Goal: Information Seeking & Learning: Learn about a topic

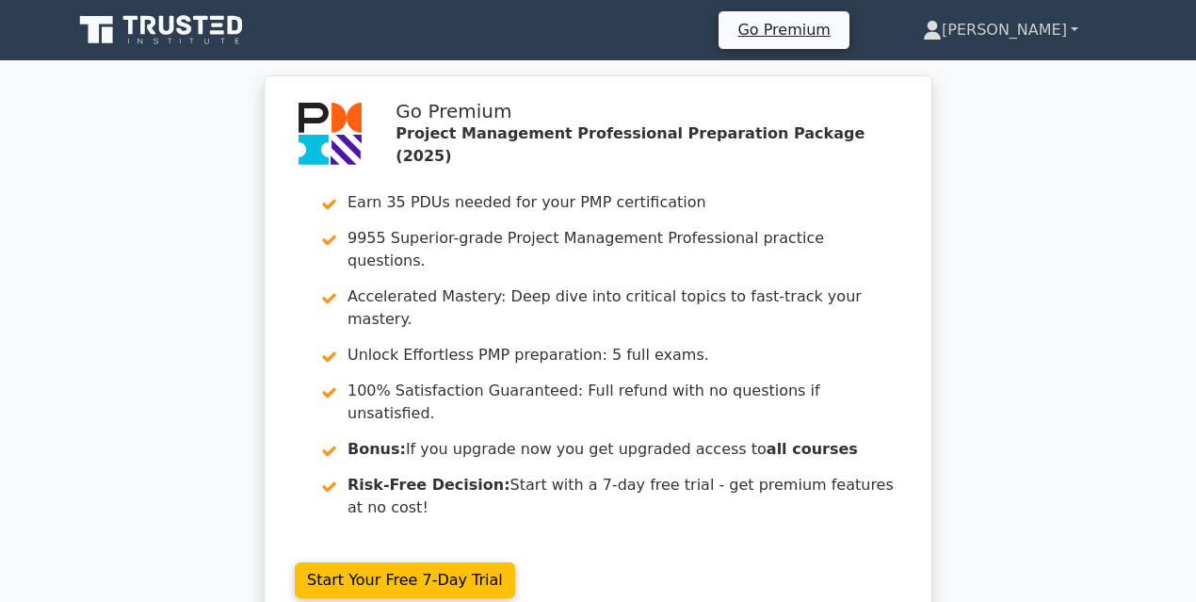
click at [1039, 33] on link "[PERSON_NAME]" at bounding box center [1000, 30] width 246 height 38
click at [983, 69] on link "Profile" at bounding box center [952, 74] width 149 height 30
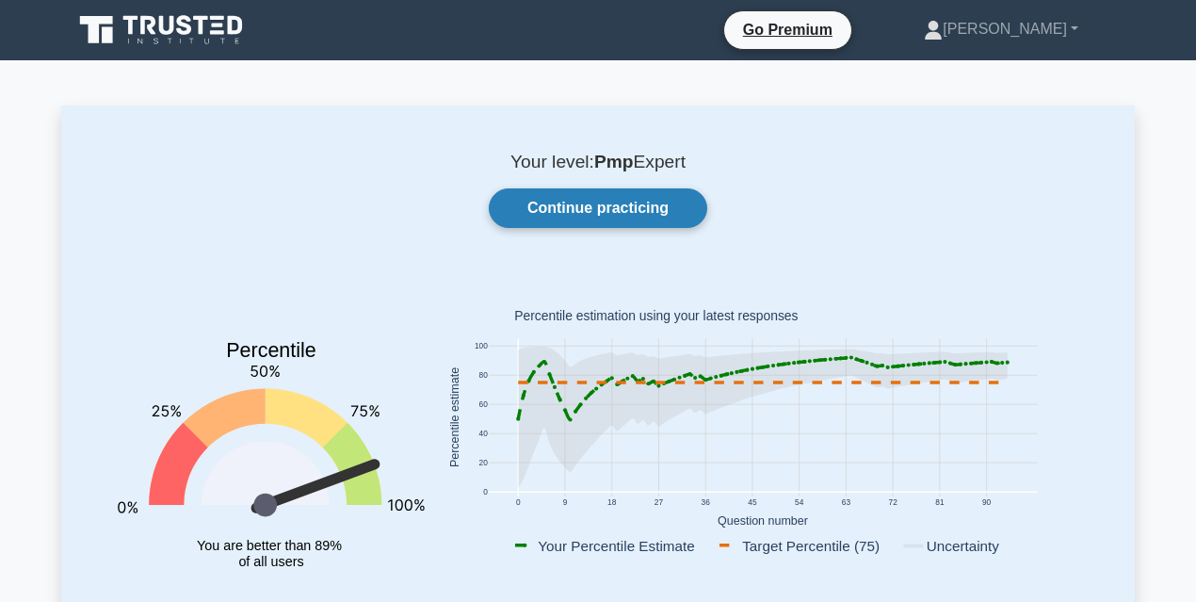
click at [573, 209] on link "Continue practicing" at bounding box center [598, 208] width 218 height 40
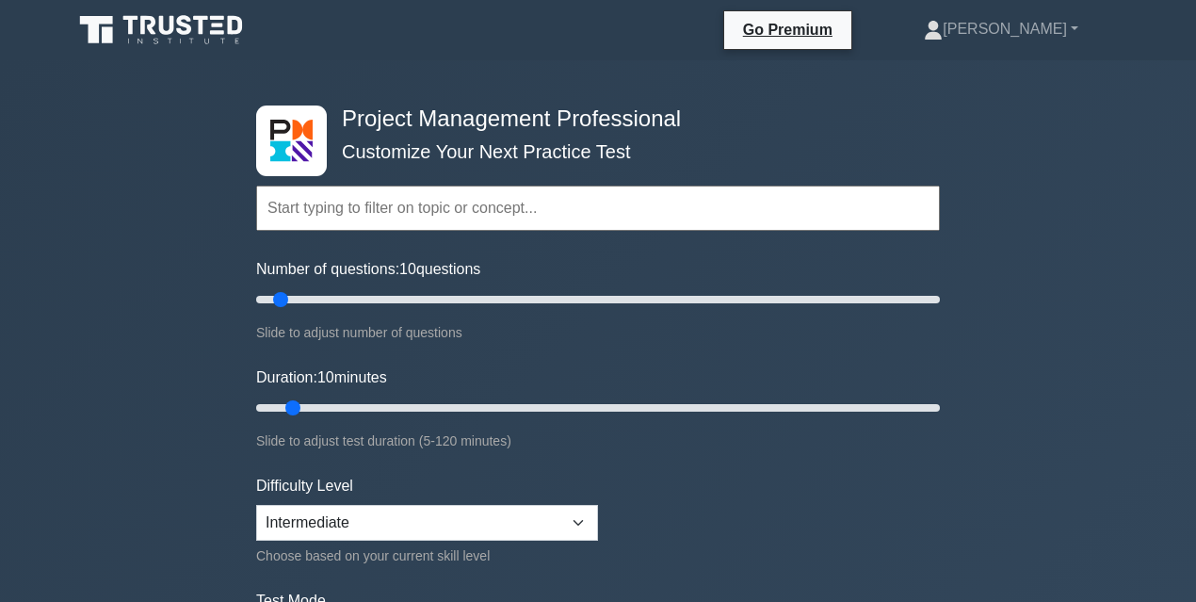
click at [450, 213] on input "text" at bounding box center [597, 207] width 683 height 45
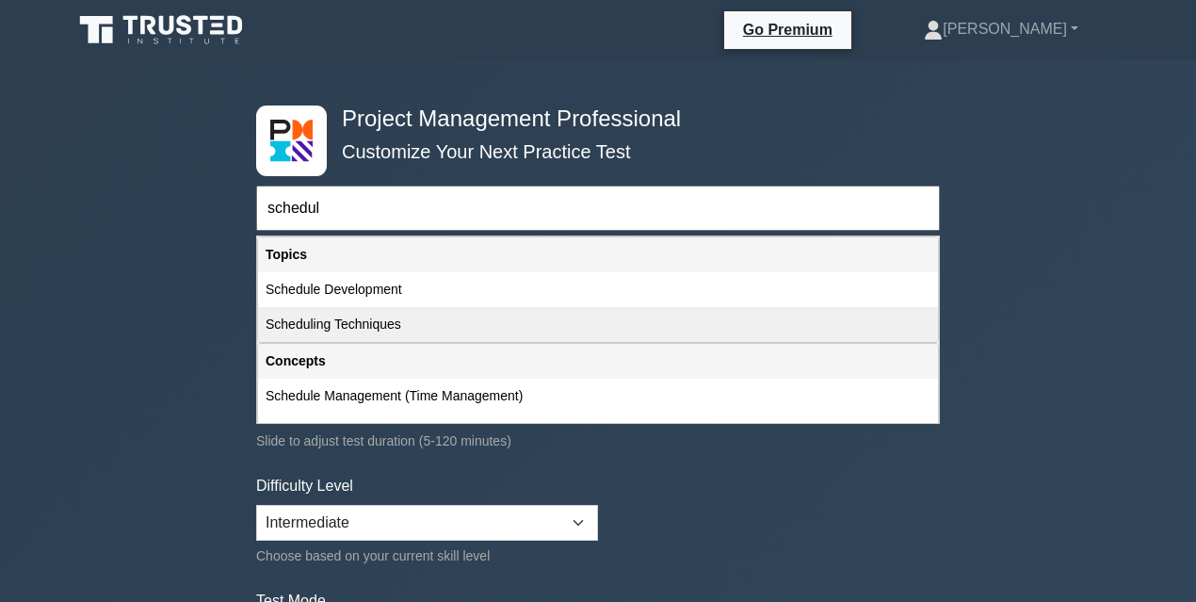
click at [384, 324] on div "Scheduling Techniques" at bounding box center [598, 324] width 680 height 35
type input "Scheduling Techniques"
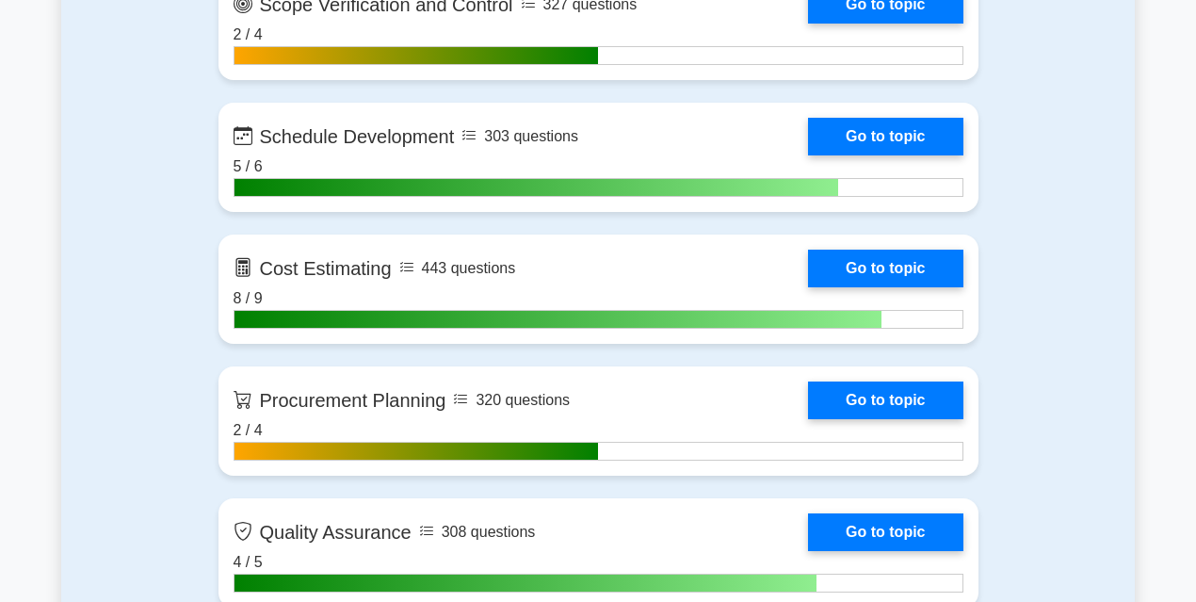
scroll to position [2761, 0]
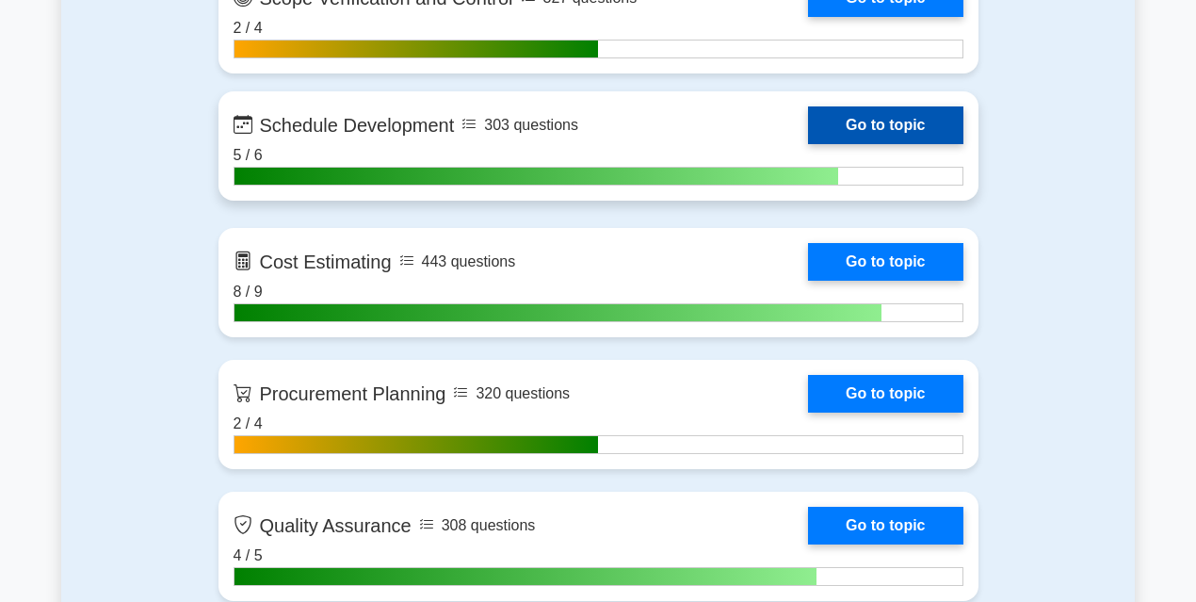
click at [893, 130] on link "Go to topic" at bounding box center [885, 125] width 154 height 38
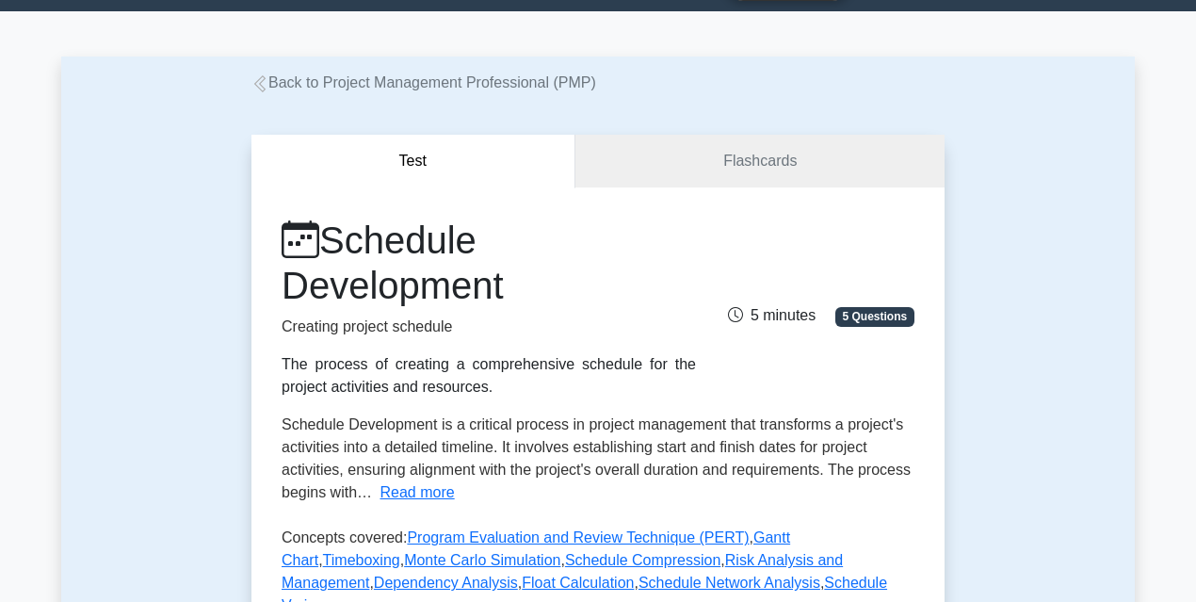
scroll to position [188, 0]
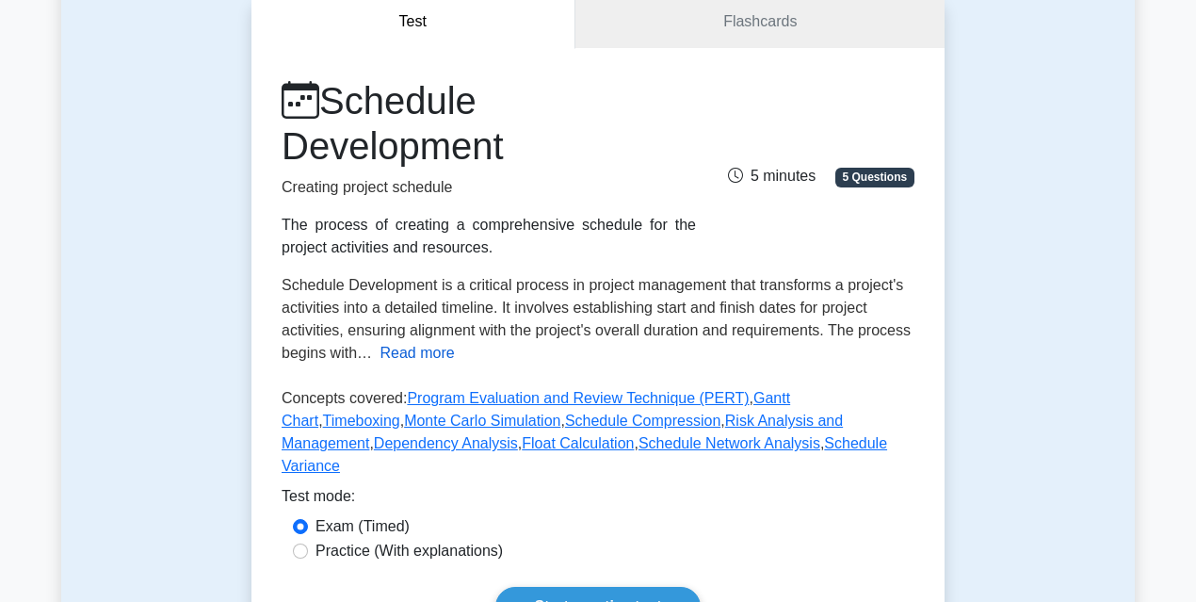
click at [428, 358] on button "Read more" at bounding box center [417, 353] width 74 height 23
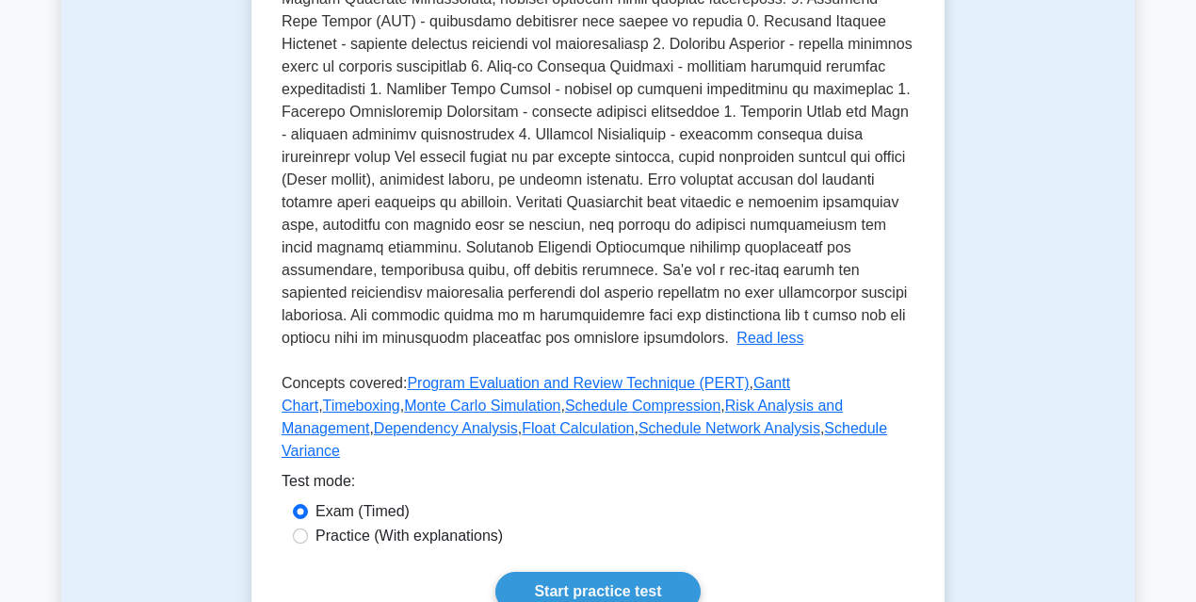
scroll to position [690, 0]
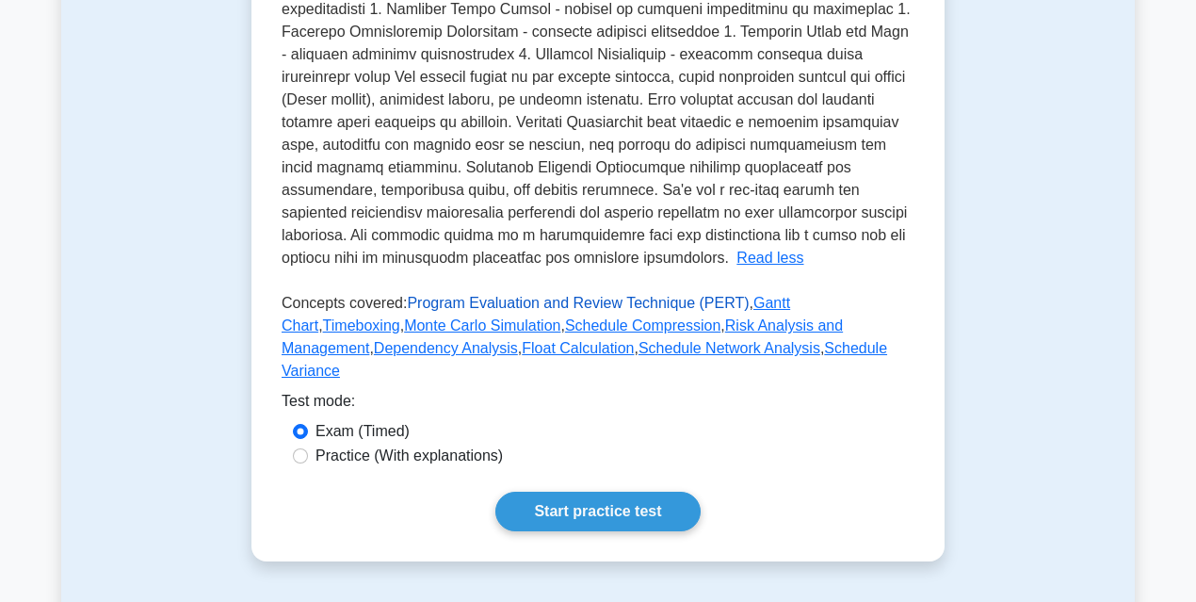
click at [439, 305] on link "Program Evaluation and Review Technique (PERT)" at bounding box center [578, 303] width 342 height 16
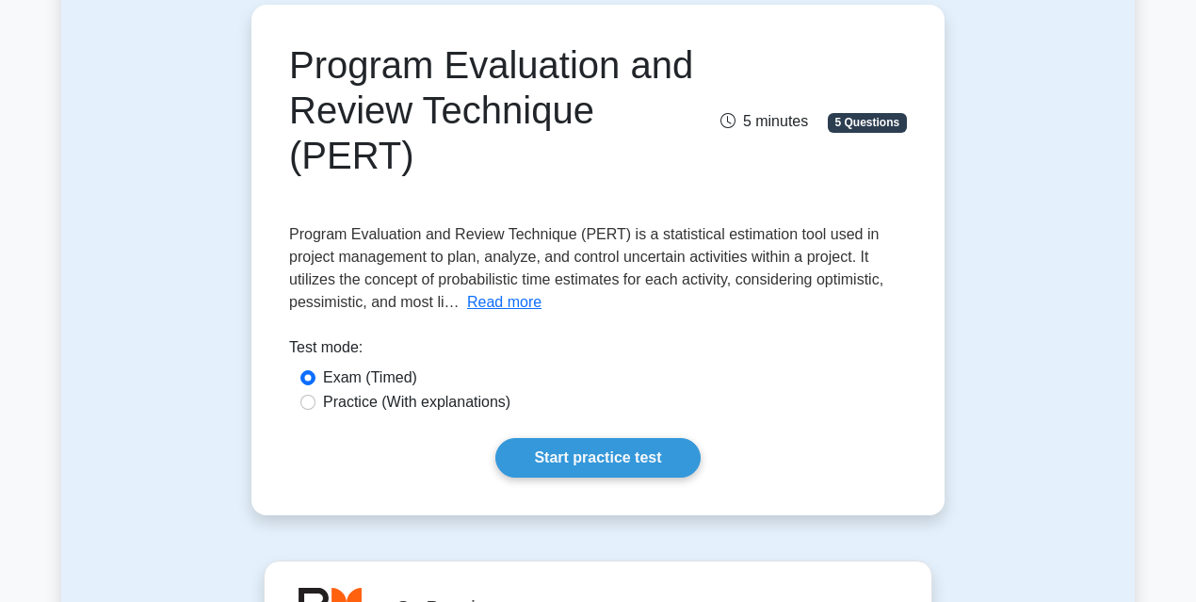
scroll to position [188, 0]
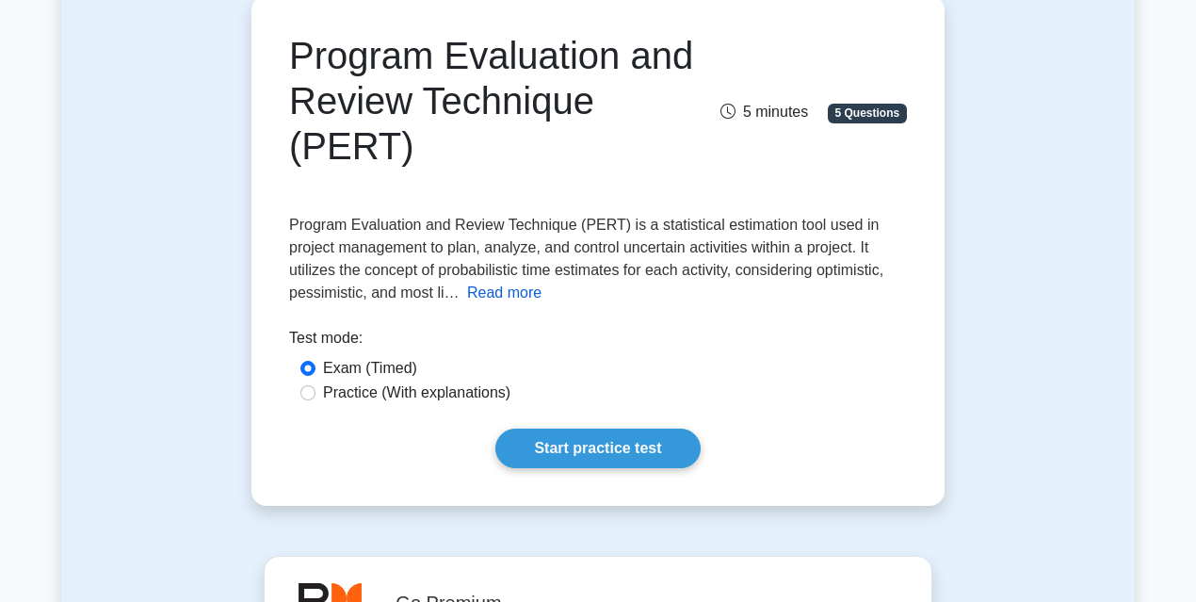
click at [497, 298] on button "Read more" at bounding box center [504, 292] width 74 height 23
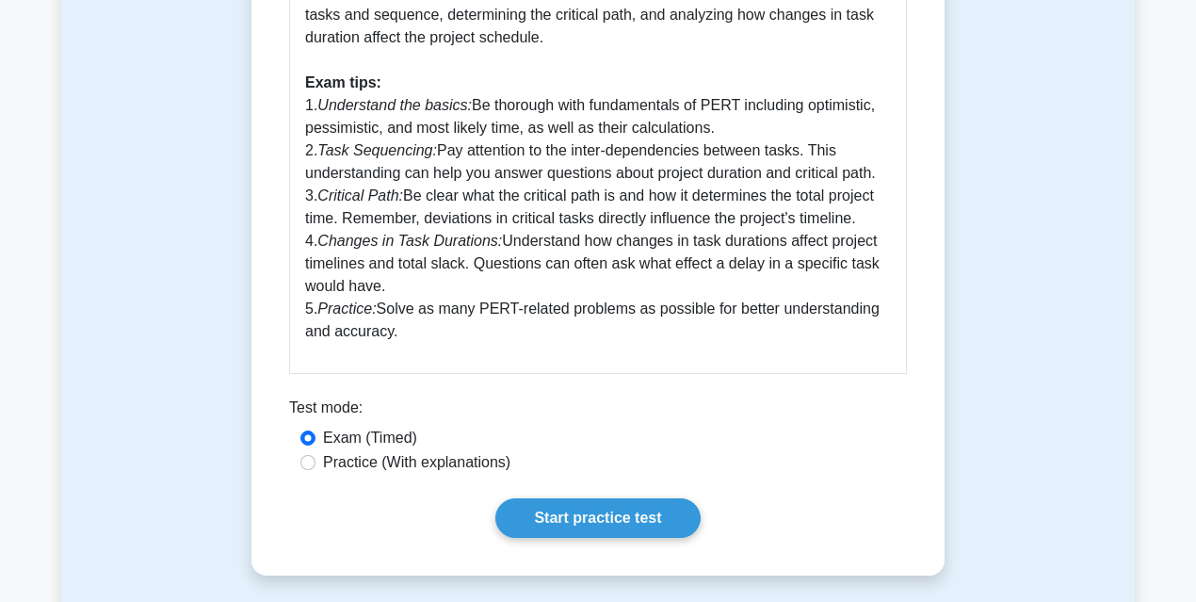
scroll to position [1130, 0]
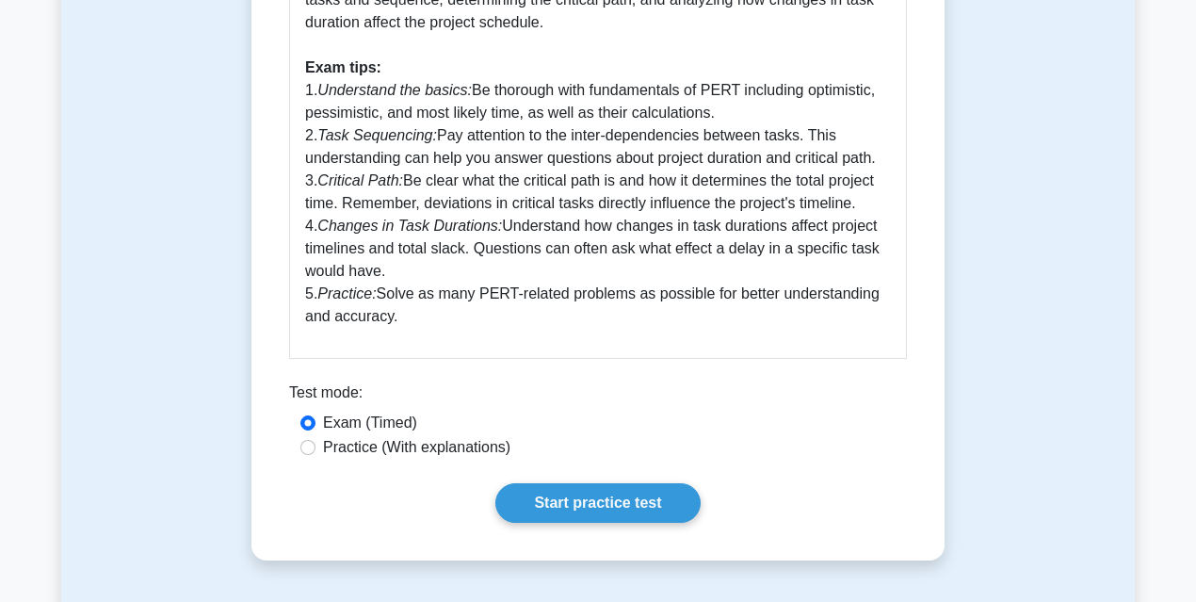
click at [395, 452] on label "Practice (With explanations)" at bounding box center [416, 447] width 187 height 23
click at [315, 452] on input "Practice (With explanations)" at bounding box center [307, 447] width 15 height 15
radio input "true"
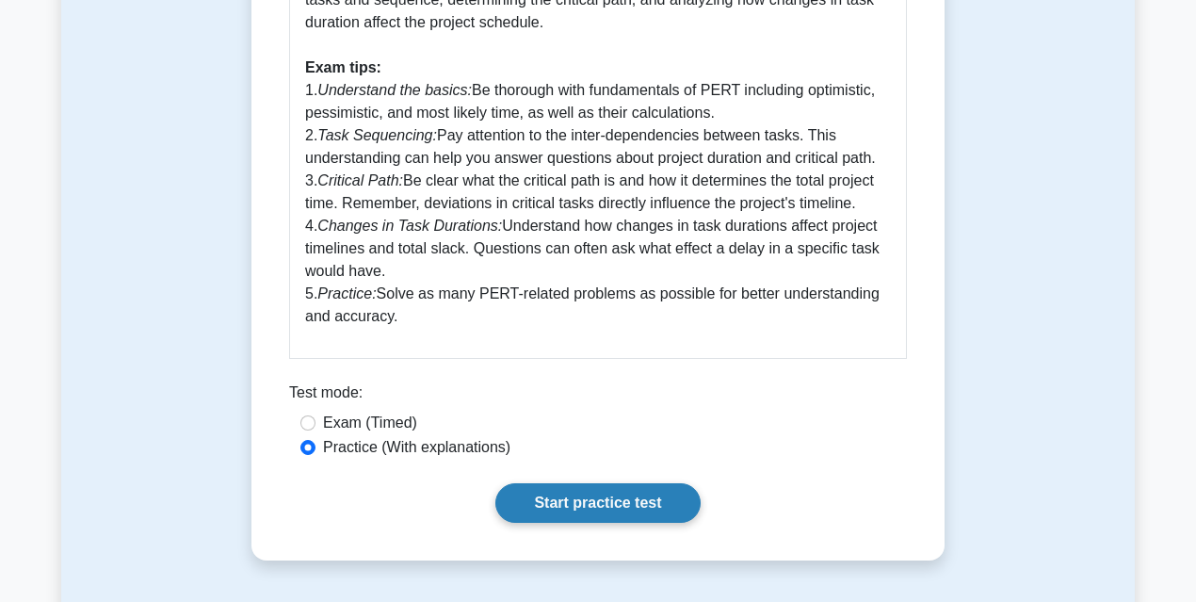
click at [557, 514] on link "Start practice test" at bounding box center [597, 503] width 204 height 40
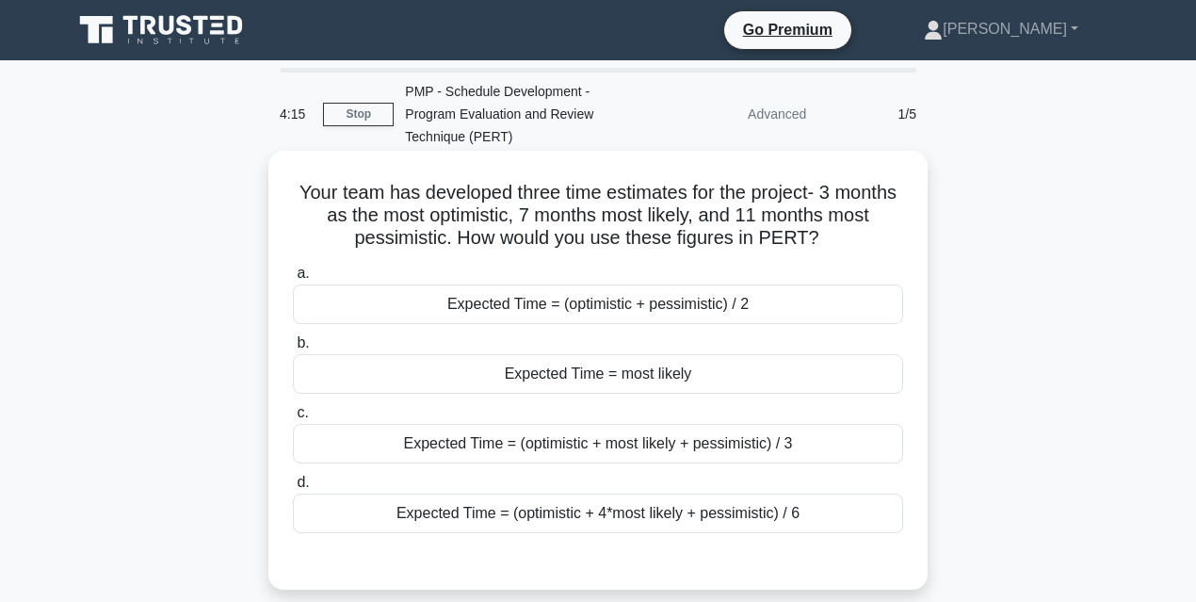
click at [555, 493] on div "Expected Time = (optimistic + 4*most likely + pessimistic) / 6" at bounding box center [598, 513] width 610 height 40
click at [293, 489] on input "d. Expected Time = (optimistic + 4*most likely + pessimistic) / 6" at bounding box center [293, 482] width 0 height 12
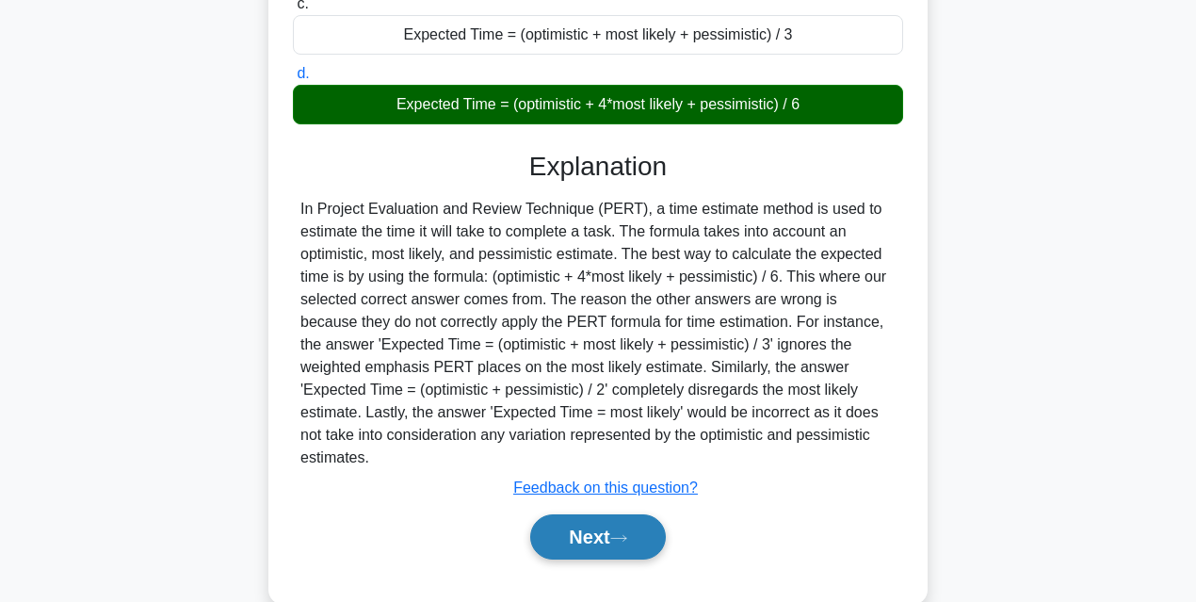
scroll to position [415, 0]
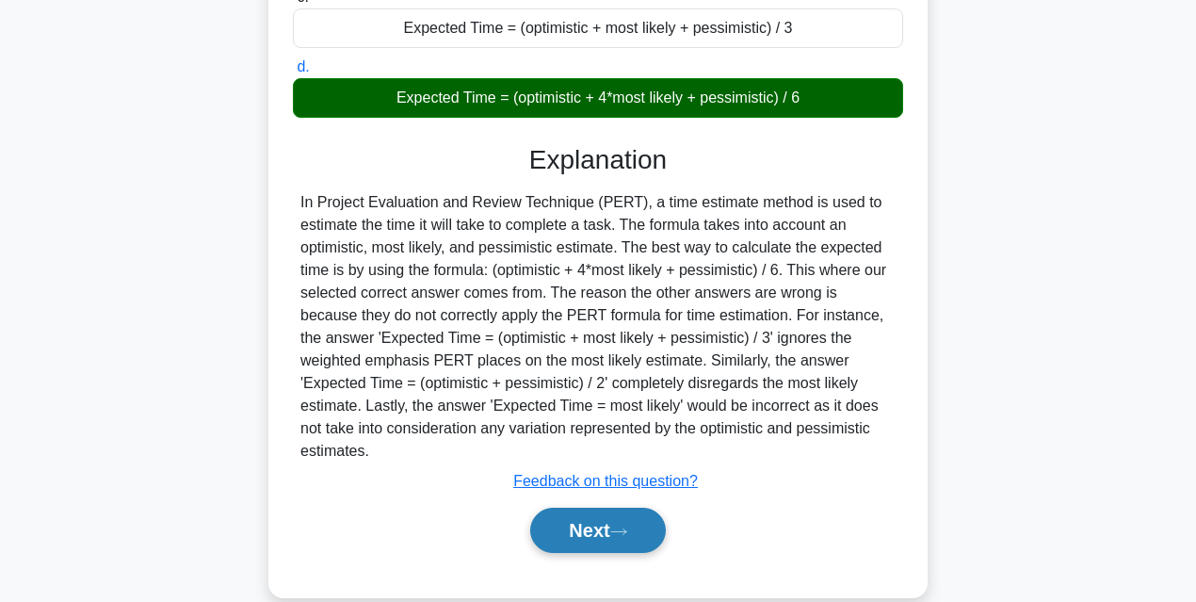
click at [568, 507] on button "Next" at bounding box center [597, 529] width 135 height 45
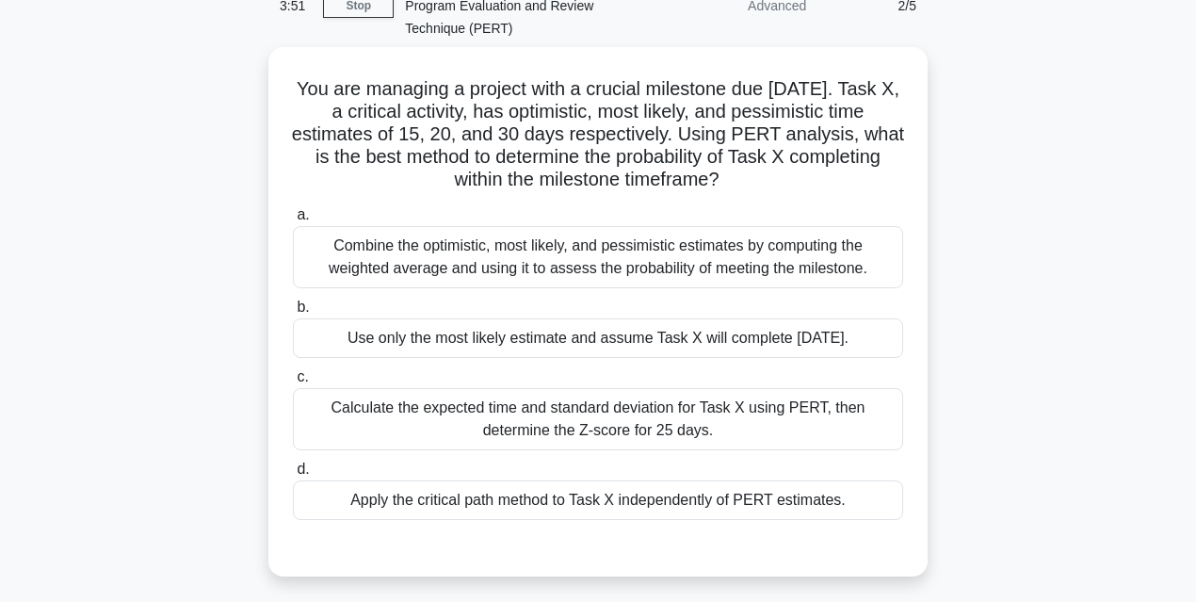
scroll to position [125, 0]
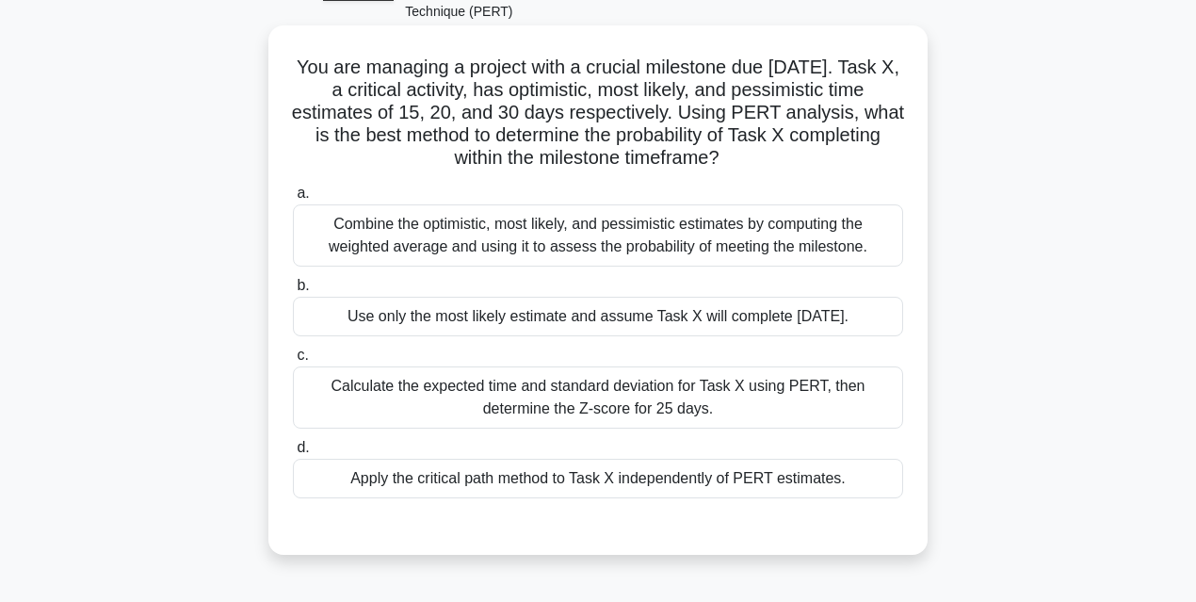
click at [677, 228] on div "Combine the optimistic, most likely, and pessimistic estimates by computing the…" at bounding box center [598, 235] width 610 height 62
click at [293, 200] on input "a. Combine the optimistic, most likely, and pessimistic estimates by computing …" at bounding box center [293, 193] width 0 height 12
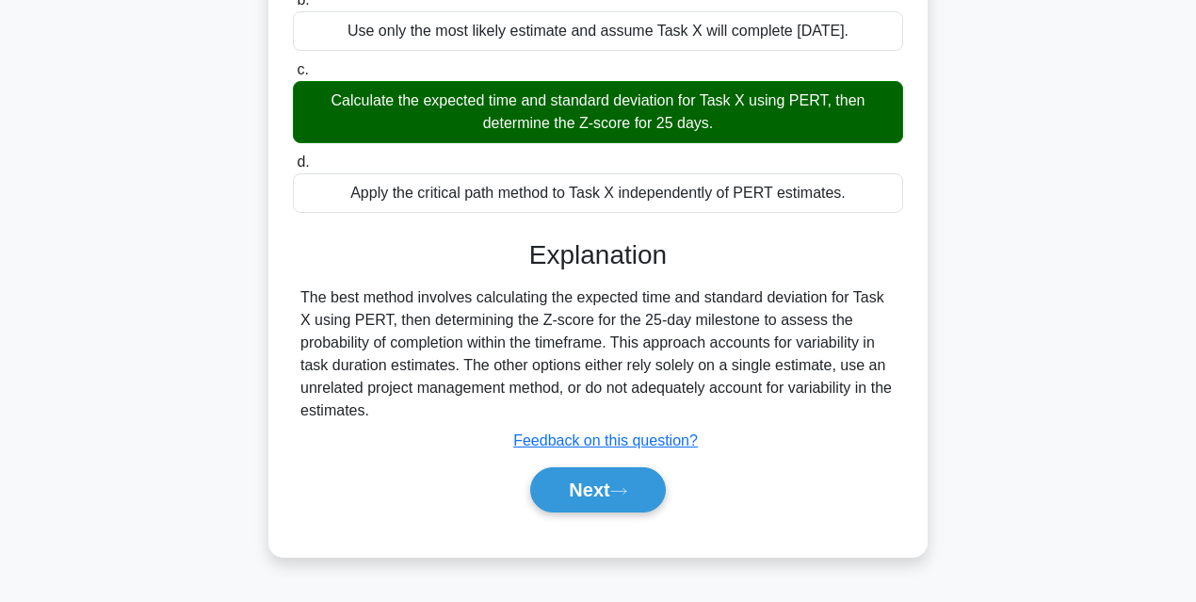
scroll to position [415, 0]
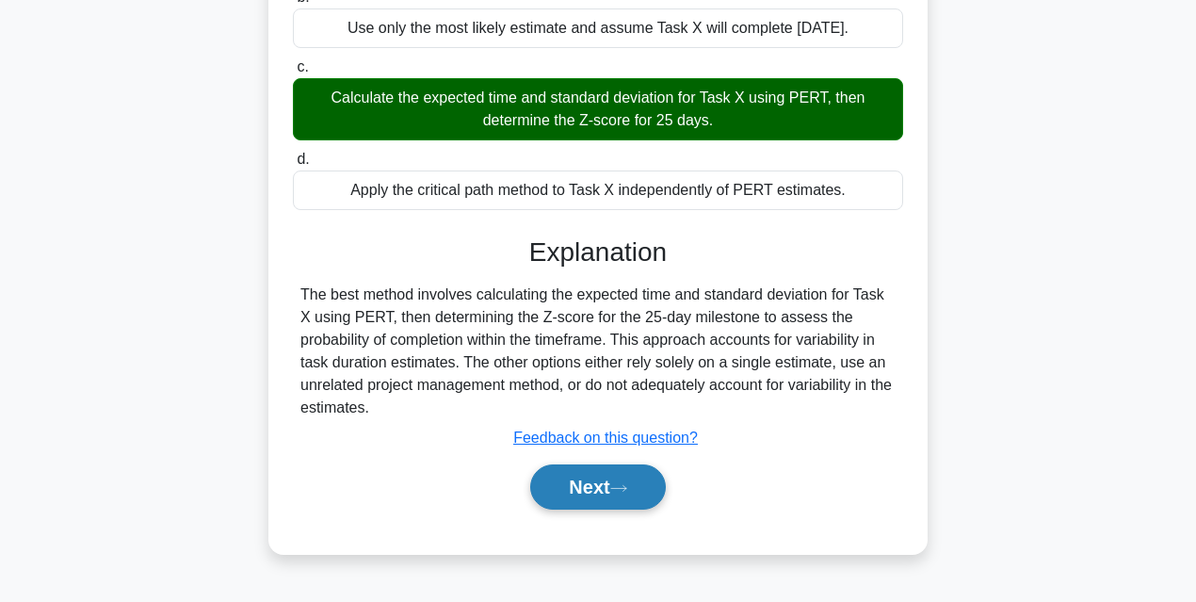
click at [578, 464] on button "Next" at bounding box center [597, 486] width 135 height 45
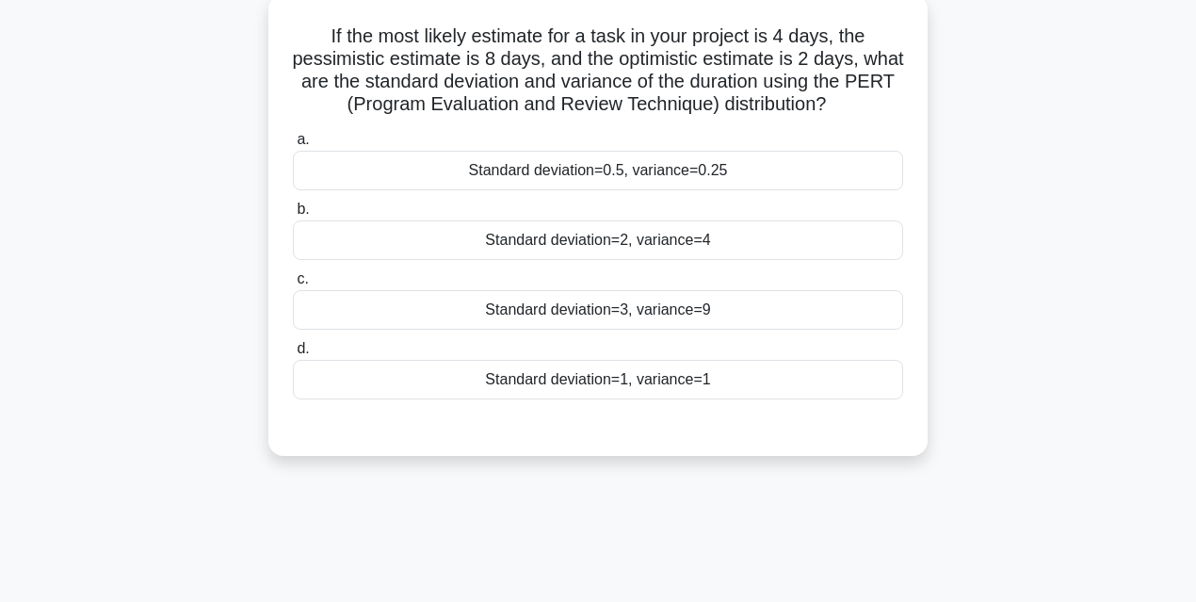
scroll to position [125, 0]
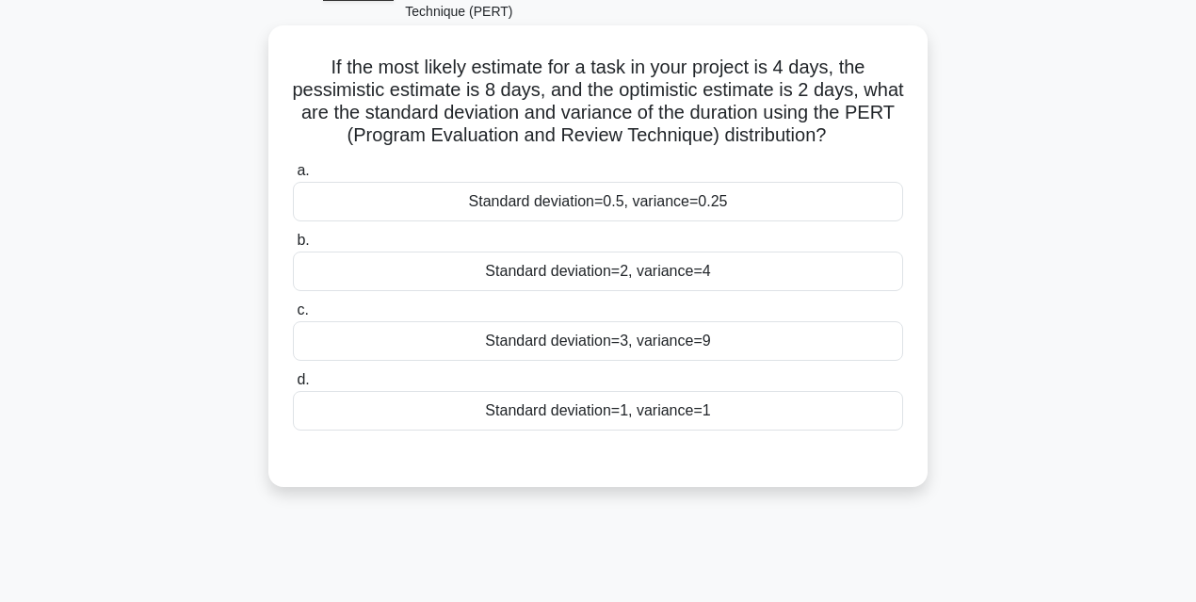
click at [609, 253] on div "Standard deviation=2, variance=4" at bounding box center [598, 271] width 610 height 40
click at [293, 247] on input "b. Standard deviation=2, variance=4" at bounding box center [293, 240] width 0 height 12
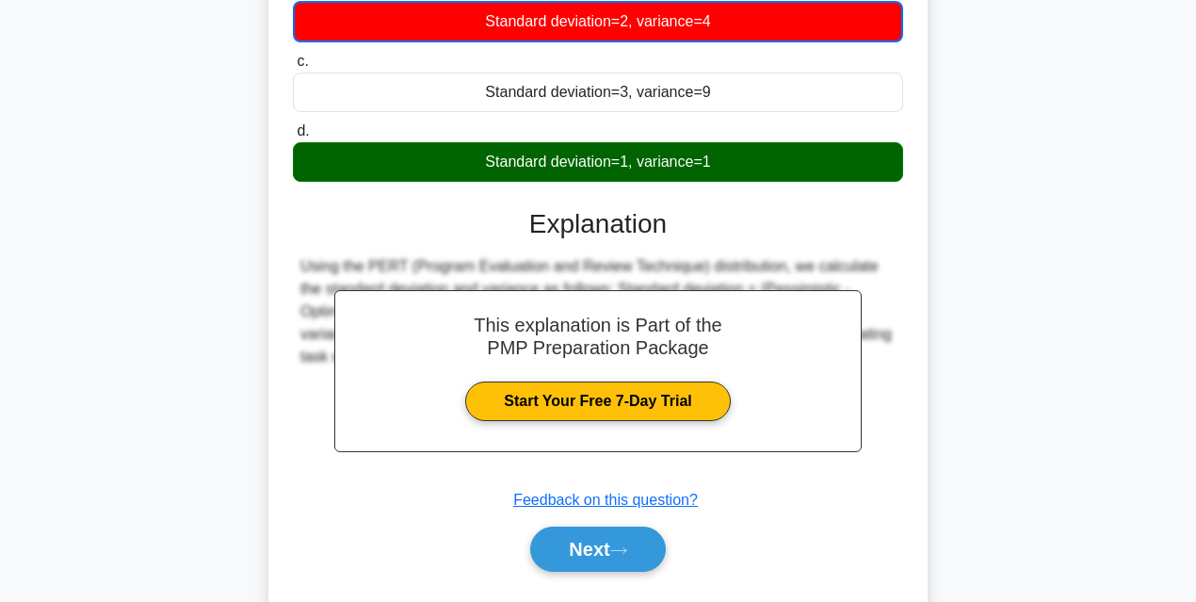
scroll to position [377, 0]
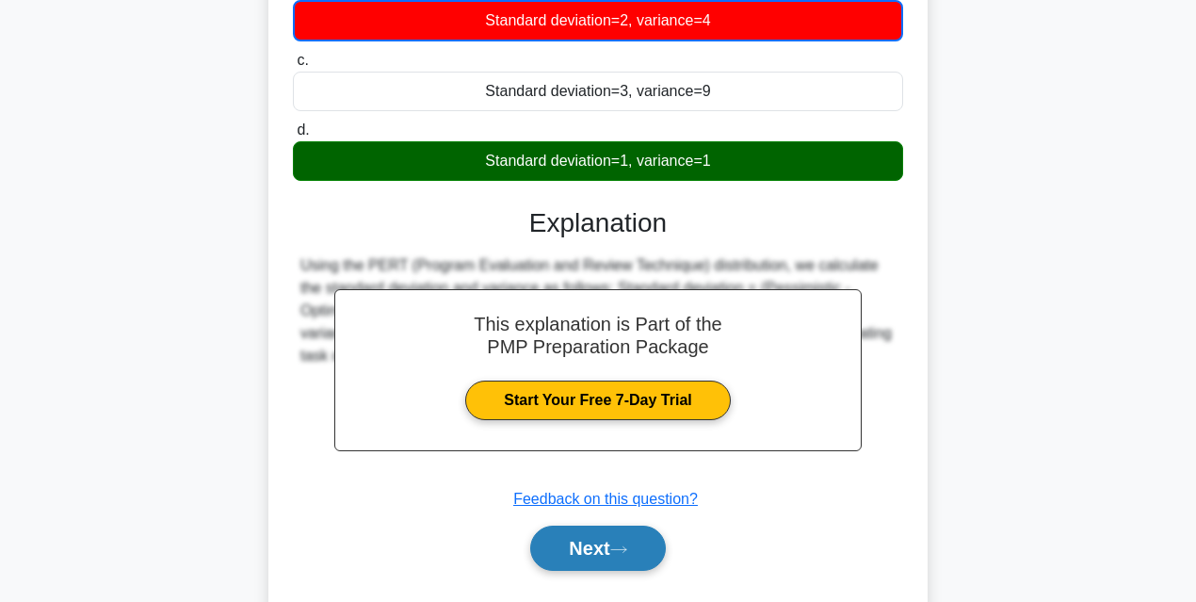
click at [624, 535] on button "Next" at bounding box center [597, 547] width 135 height 45
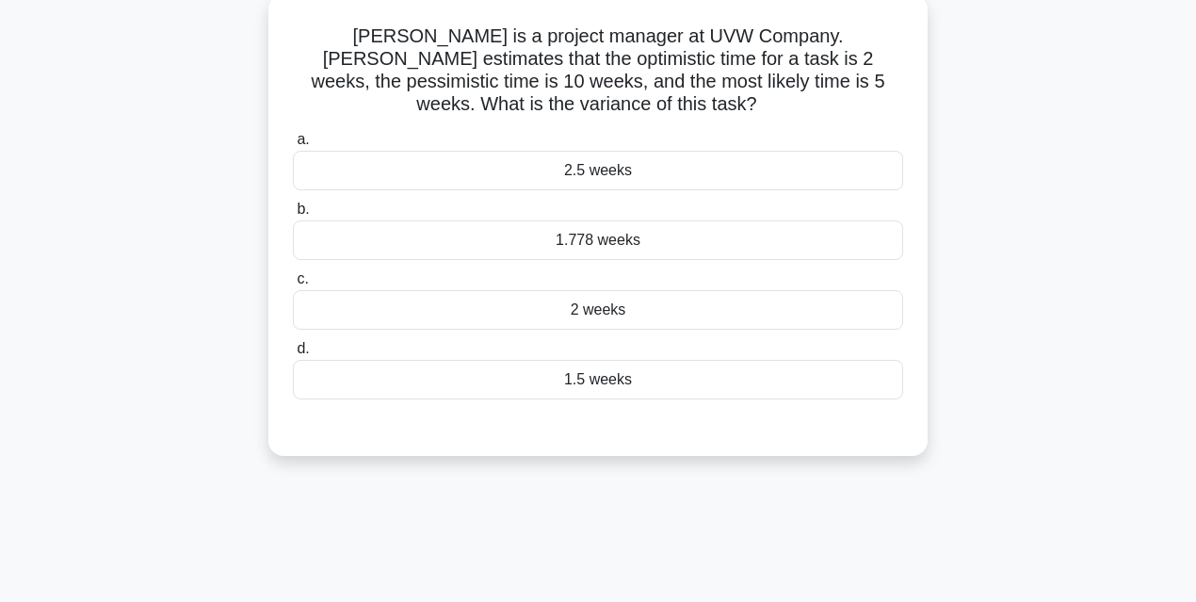
scroll to position [125, 0]
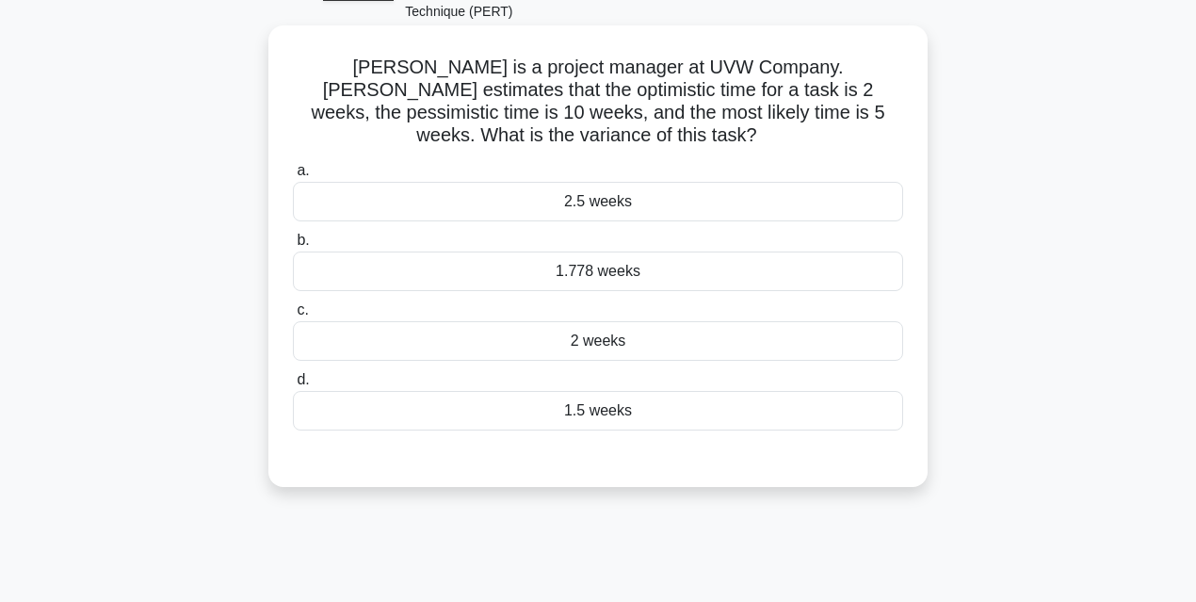
click at [611, 321] on div "2 weeks" at bounding box center [598, 341] width 610 height 40
click at [293, 316] on input "c. 2 weeks" at bounding box center [293, 310] width 0 height 12
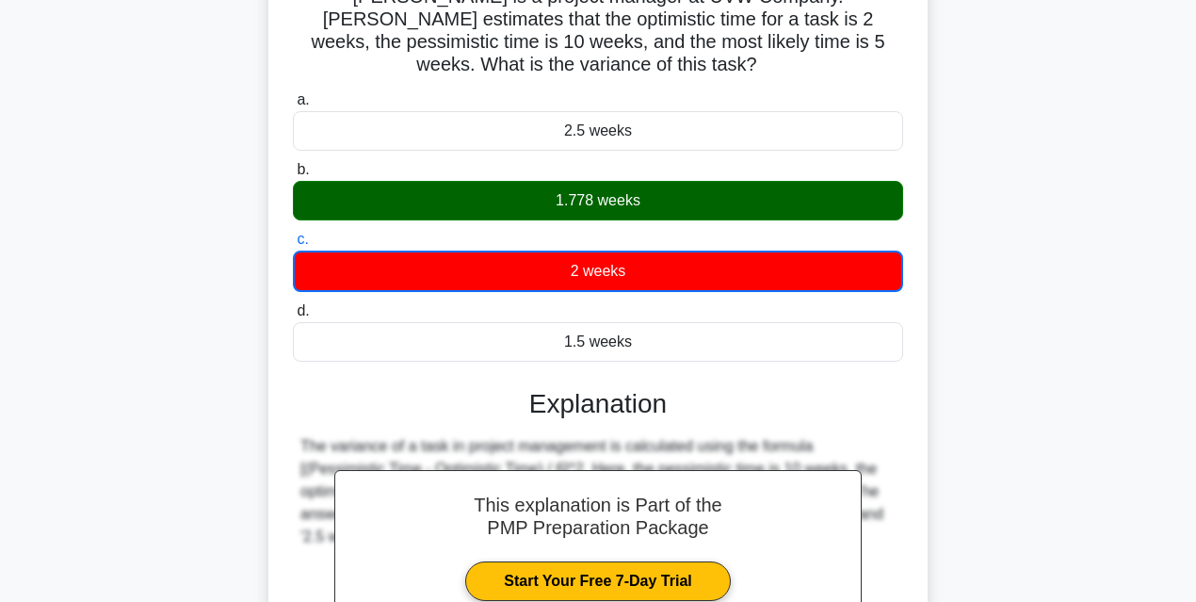
scroll to position [352, 0]
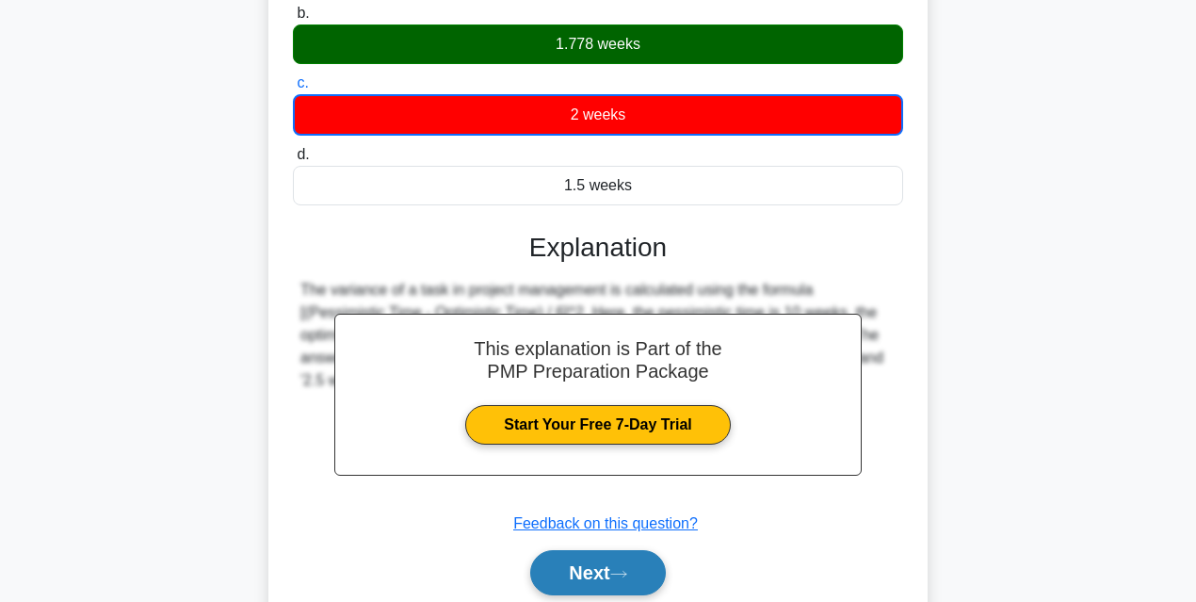
click at [603, 554] on button "Next" at bounding box center [597, 572] width 135 height 45
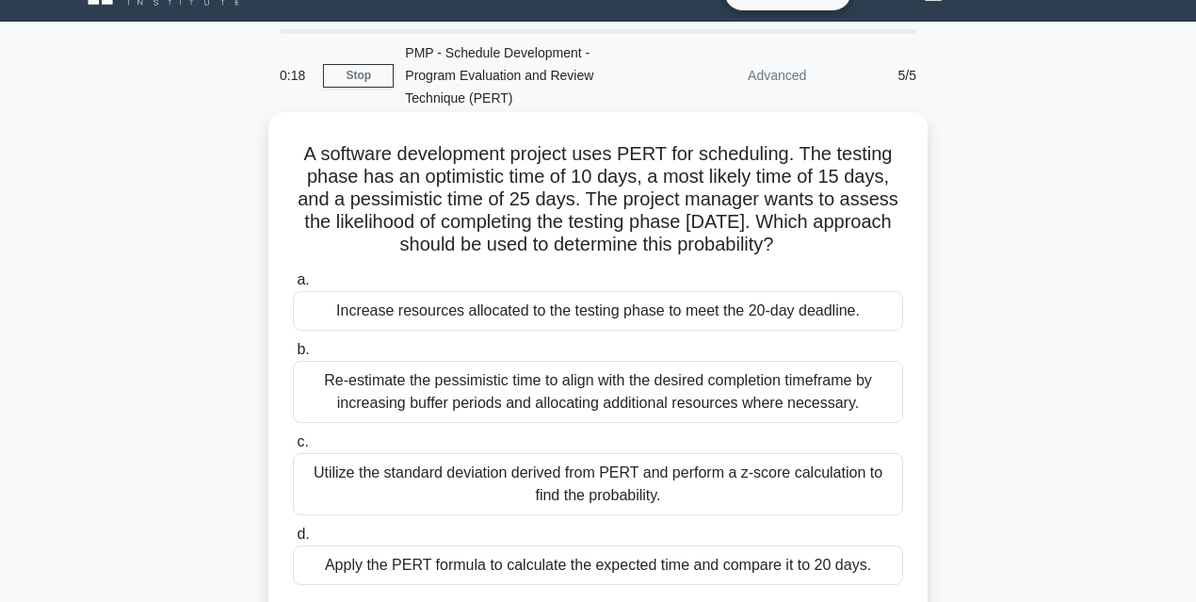
scroll to position [102, 0]
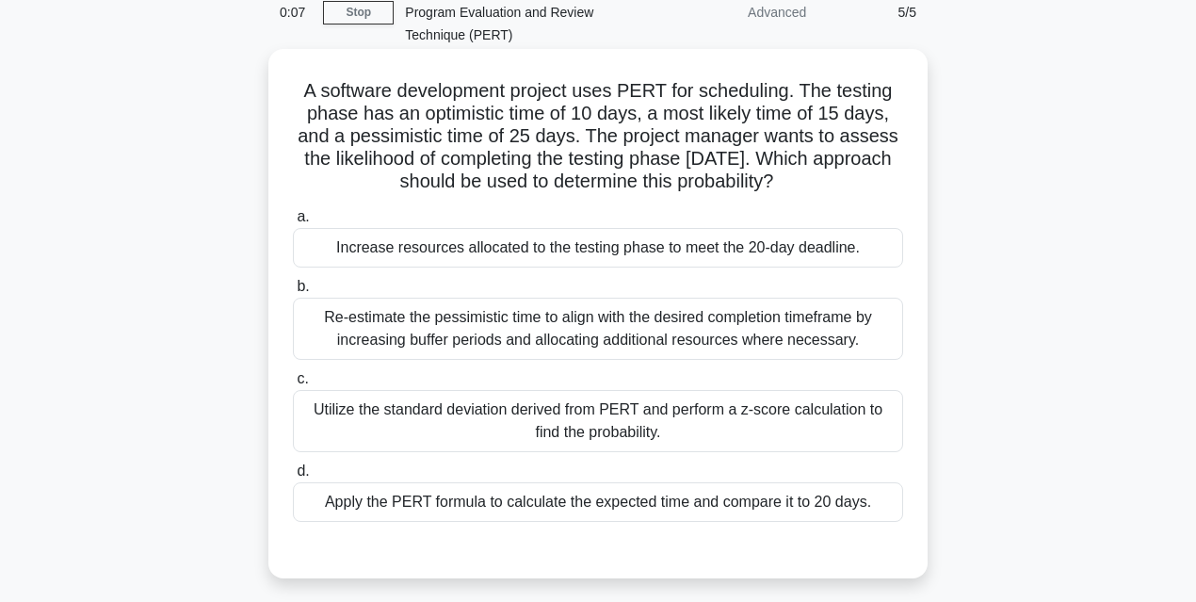
click at [495, 482] on div "Apply the PERT formula to calculate the expected time and compare it to 20 days." at bounding box center [598, 502] width 610 height 40
click at [293, 476] on input "d. Apply the PERT formula to calculate the expected time and compare it to 20 d…" at bounding box center [293, 471] width 0 height 12
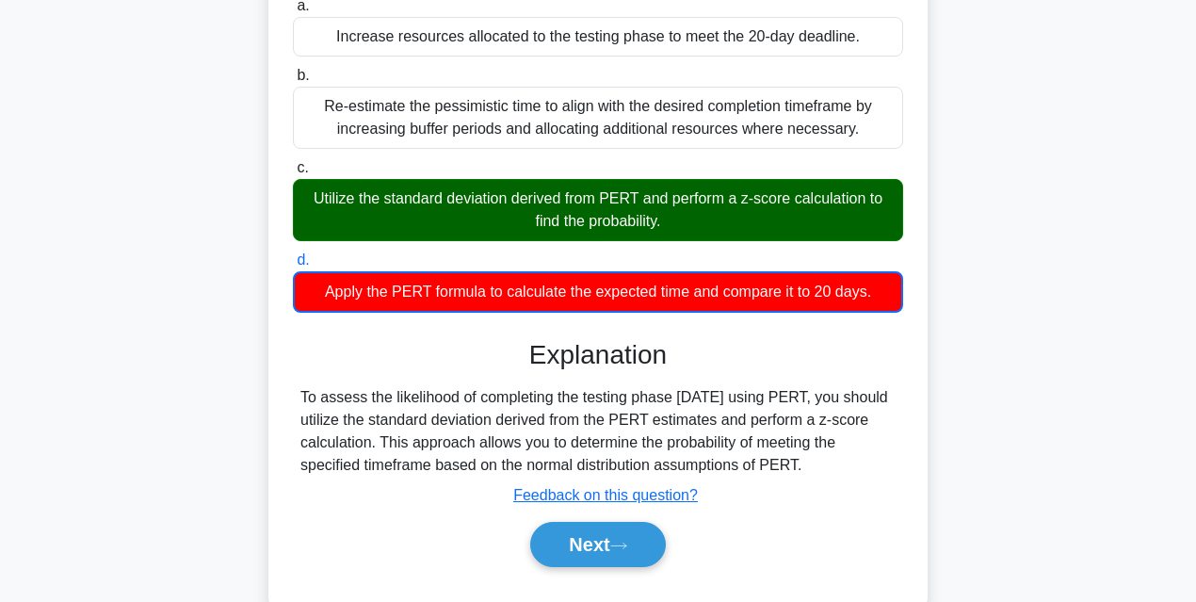
scroll to position [377, 0]
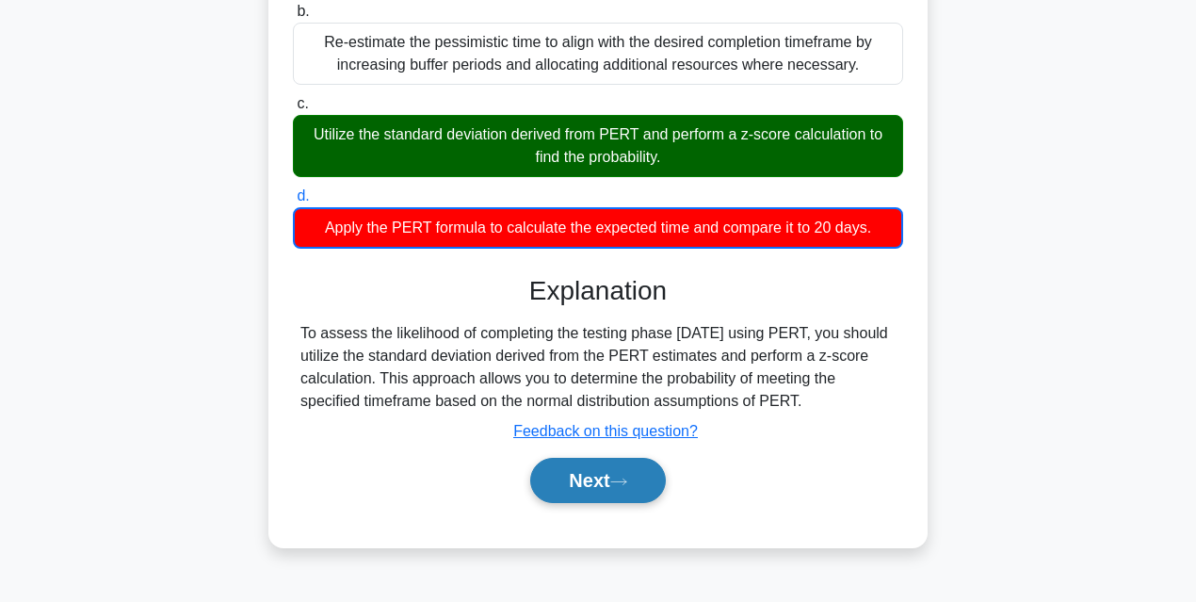
click at [567, 458] on button "Next" at bounding box center [597, 480] width 135 height 45
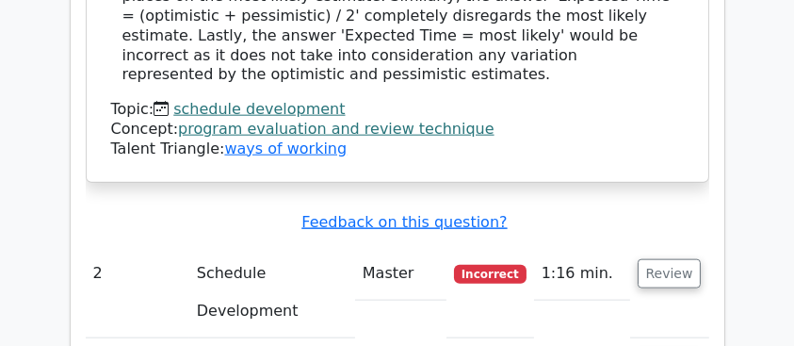
scroll to position [2282, 0]
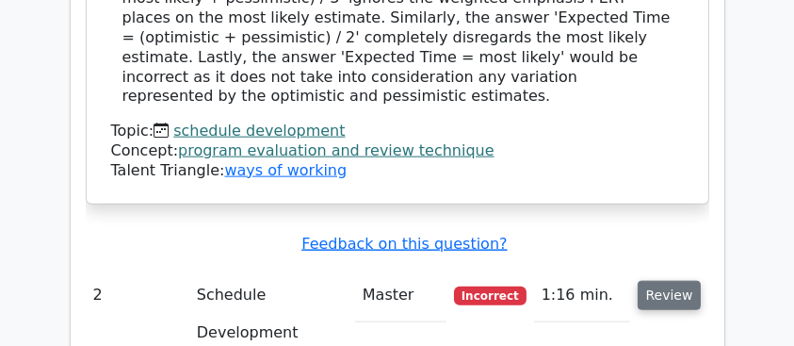
click at [670, 281] on button "Review" at bounding box center [669, 295] width 64 height 29
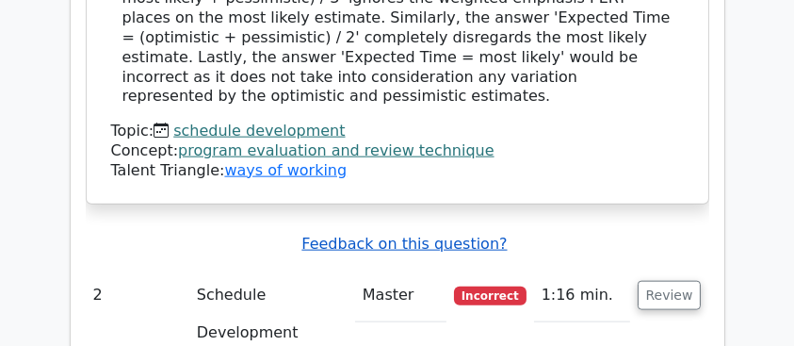
click at [420, 234] on u "Feedback on this question?" at bounding box center [403, 243] width 205 height 18
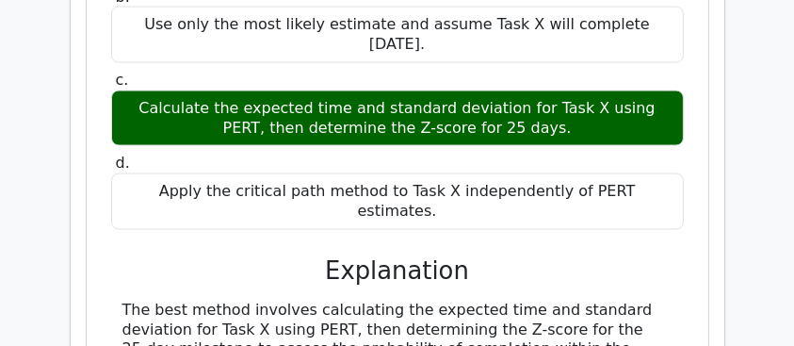
scroll to position [3286, 0]
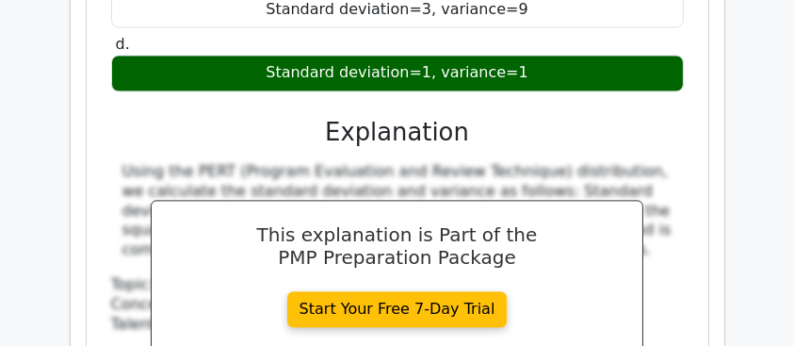
scroll to position [4102, 0]
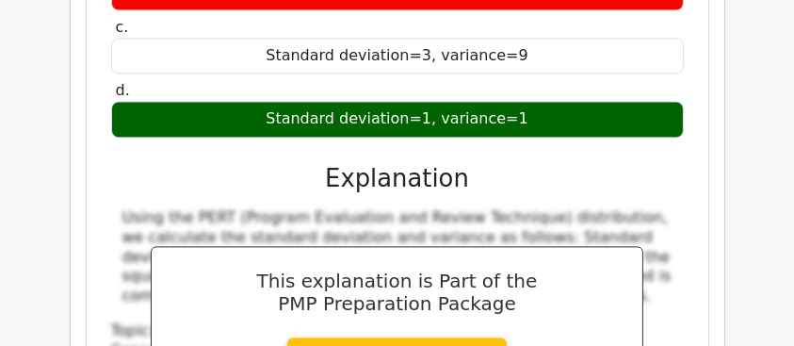
scroll to position [4039, 0]
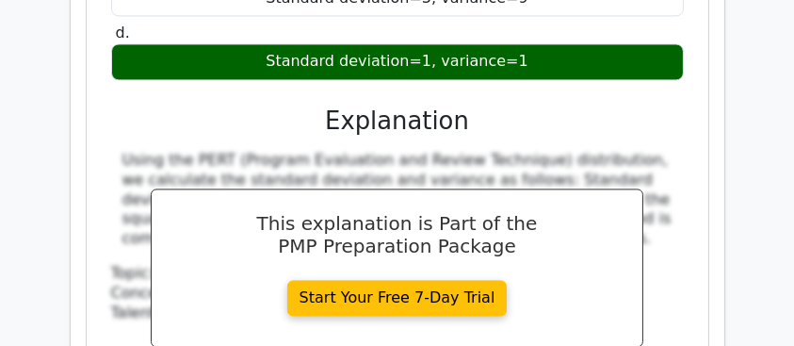
scroll to position [4102, 0]
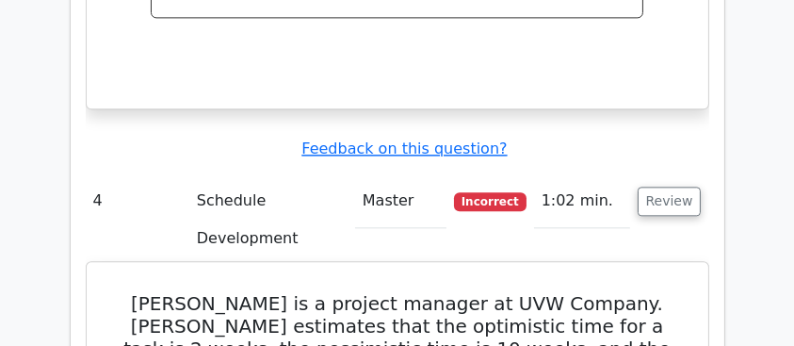
scroll to position [4415, 0]
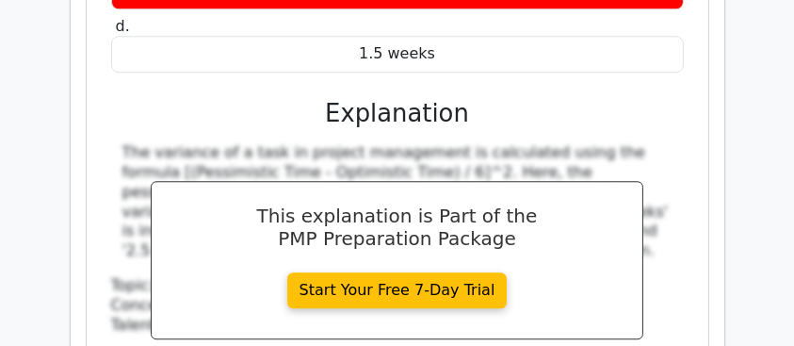
scroll to position [5043, 0]
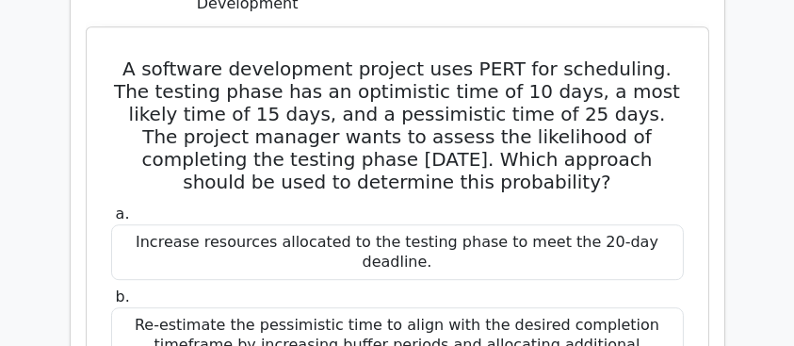
scroll to position [5608, 0]
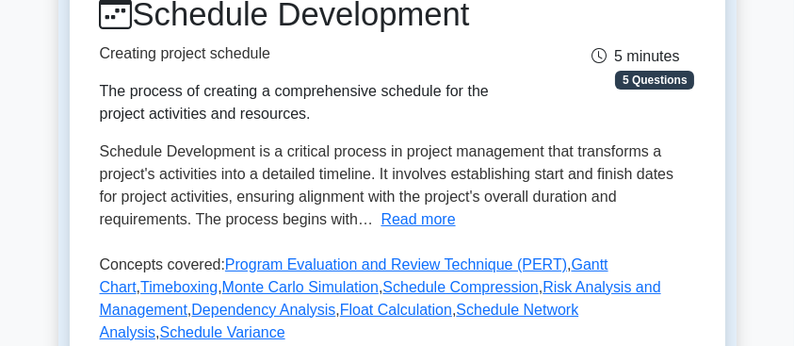
scroll to position [250, 0]
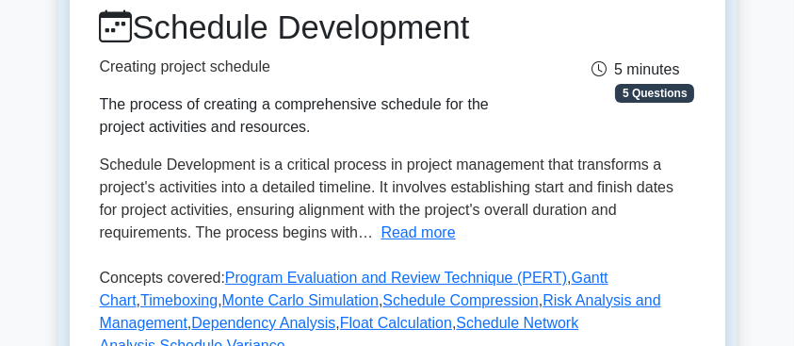
click at [434, 234] on button "Read more" at bounding box center [417, 232] width 74 height 23
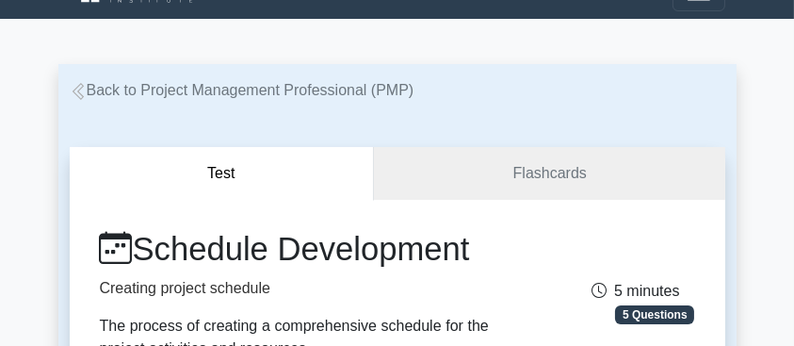
scroll to position [0, 0]
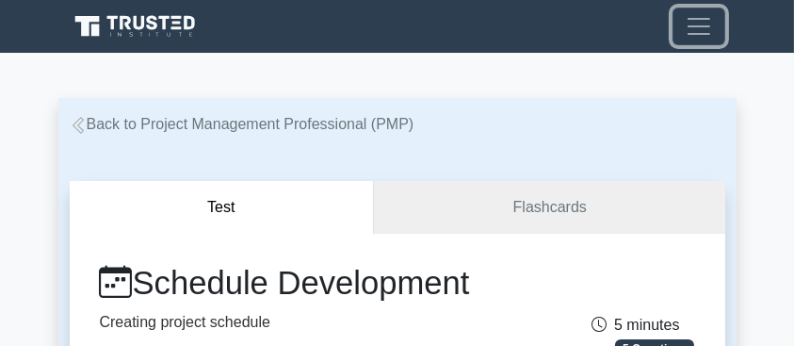
click at [690, 25] on span "Toggle navigation" at bounding box center [698, 26] width 28 height 28
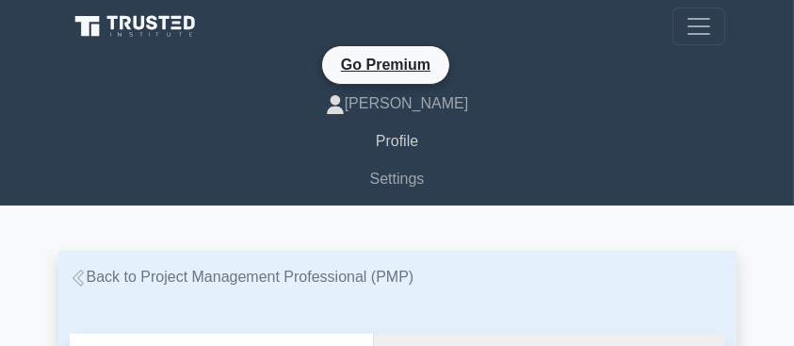
click at [394, 147] on link "Profile" at bounding box center [397, 141] width 655 height 38
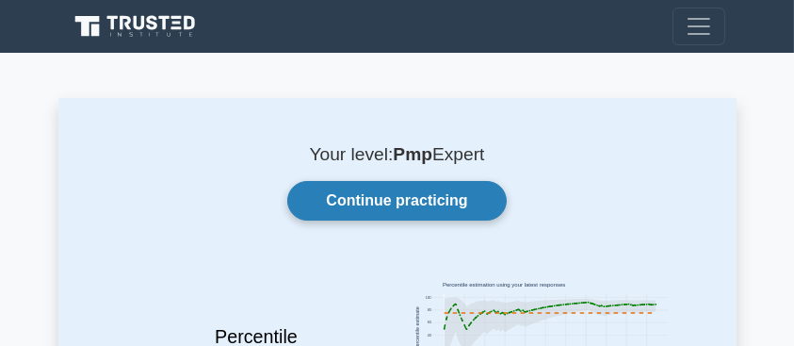
click at [463, 183] on link "Continue practicing" at bounding box center [396, 201] width 218 height 40
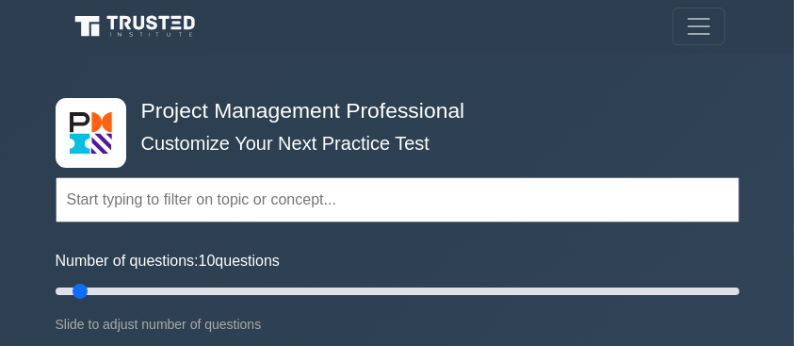
click at [362, 205] on input "text" at bounding box center [397, 199] width 683 height 45
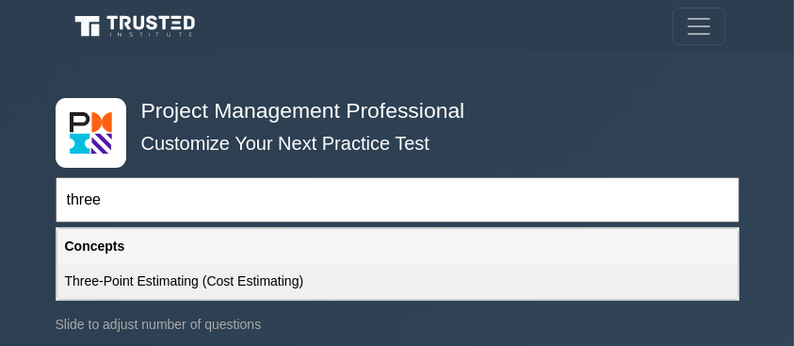
click at [260, 279] on div "Three-Point Estimating (Cost Estimating)" at bounding box center [397, 281] width 680 height 35
type input "Three-Point Estimating (Cost Estimating)"
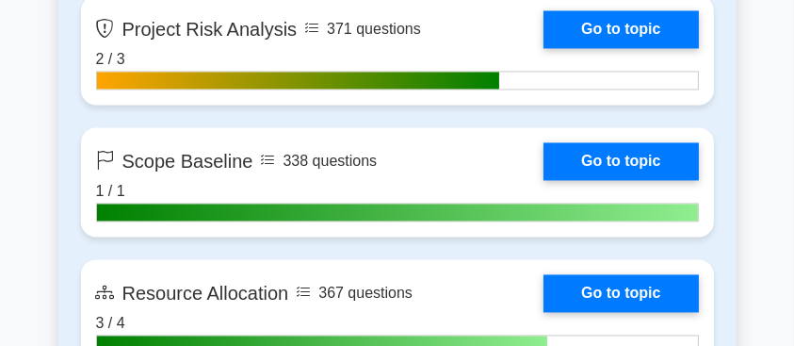
scroll to position [4268, 0]
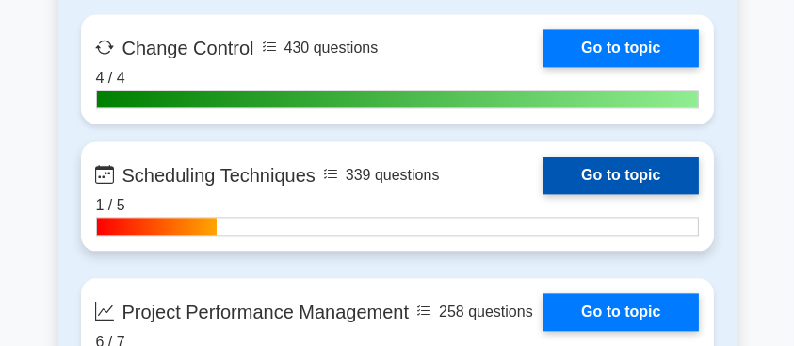
click at [597, 183] on link "Go to topic" at bounding box center [620, 175] width 154 height 38
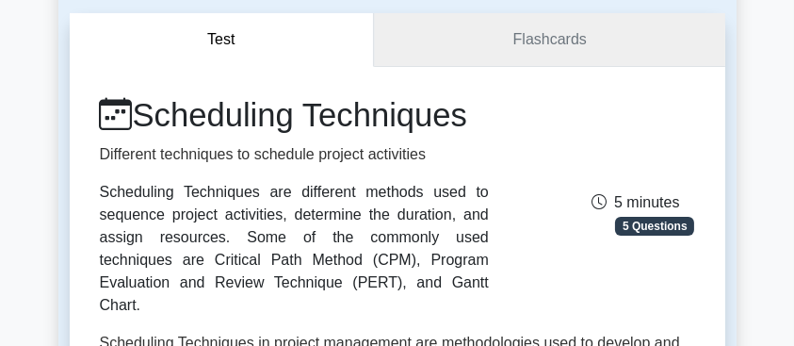
scroll to position [314, 0]
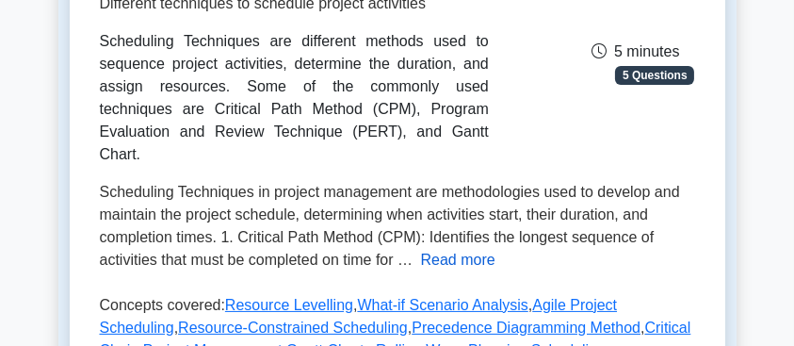
click at [486, 249] on button "Read more" at bounding box center [458, 260] width 74 height 23
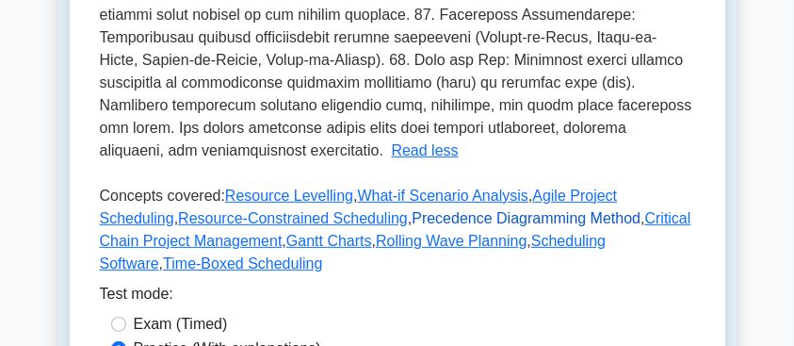
scroll to position [878, 0]
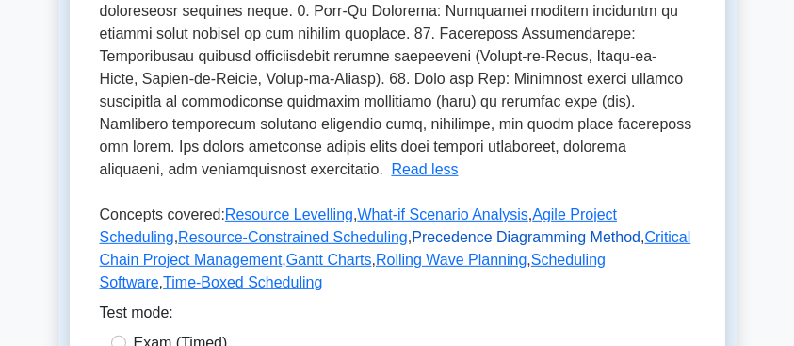
click at [429, 229] on link "Precedence Diagramming Method" at bounding box center [525, 237] width 229 height 16
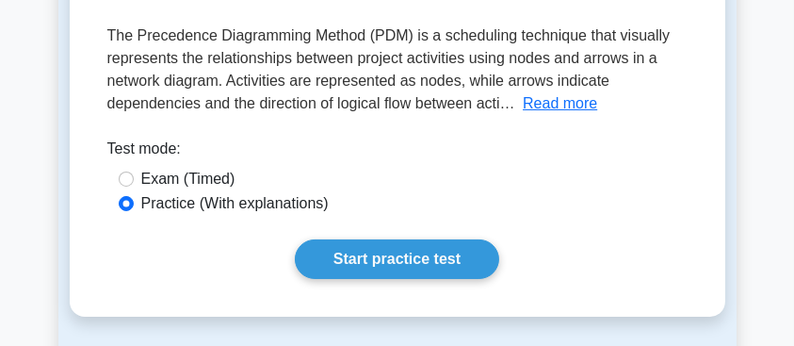
scroll to position [314, 0]
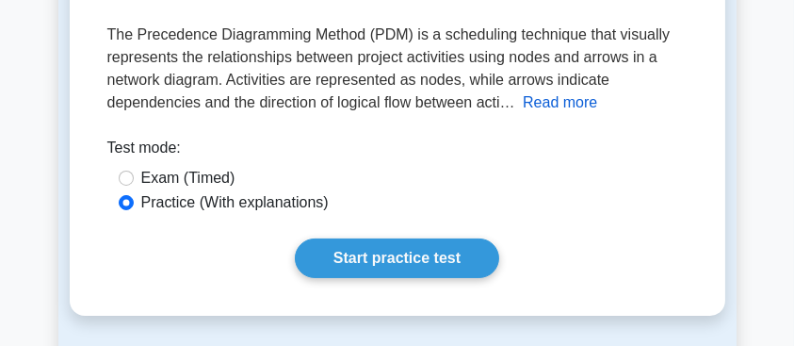
click at [556, 105] on button "Read more" at bounding box center [560, 102] width 74 height 23
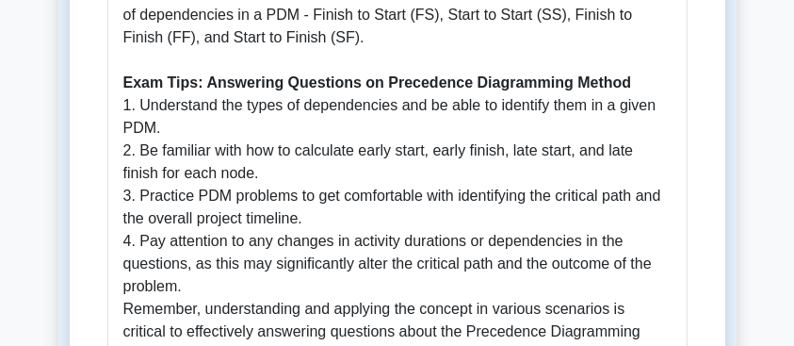
scroll to position [815, 0]
